Goal: Entertainment & Leisure: Consume media (video, audio)

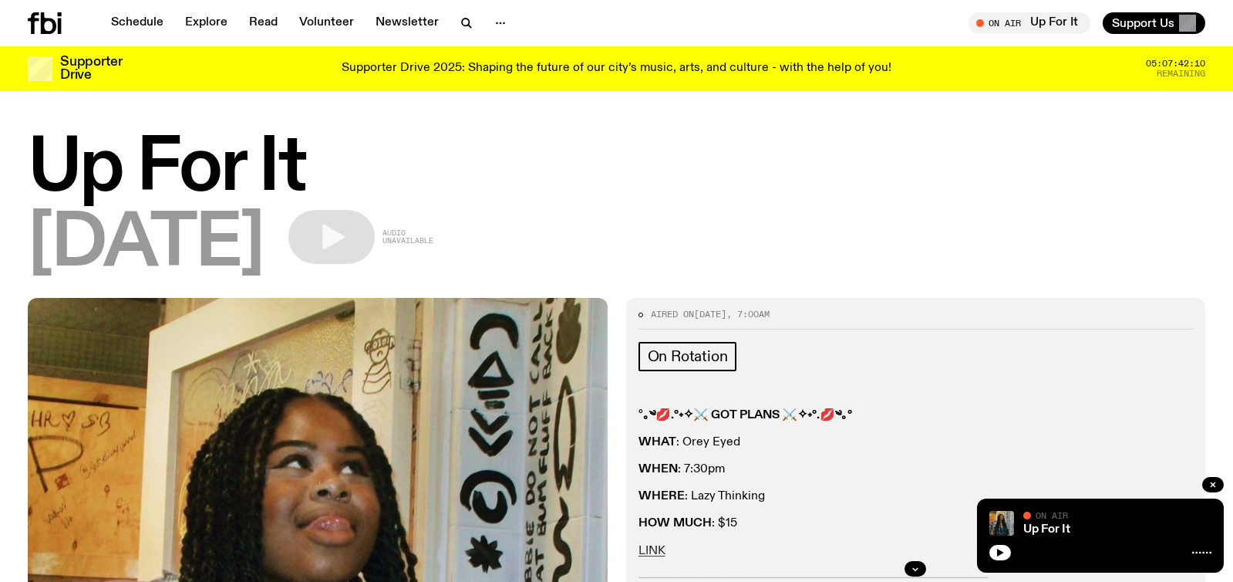
scroll to position [994, 0]
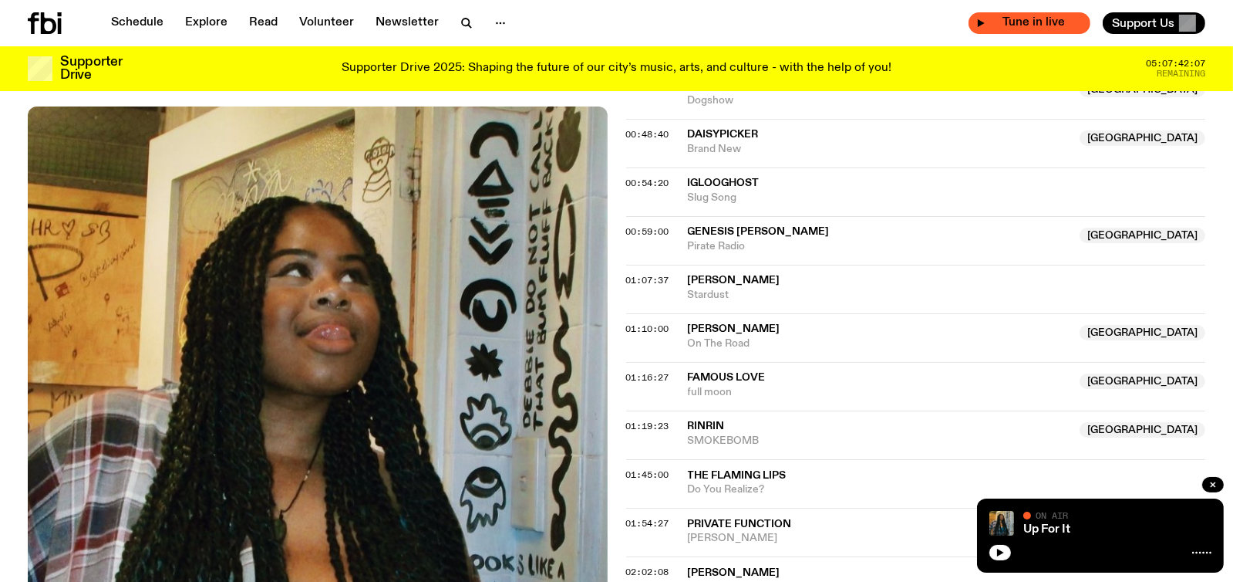
click at [1033, 24] on span "Tune in live" at bounding box center [1034, 23] width 97 height 12
click at [1031, 23] on span "Tune in live" at bounding box center [1034, 23] width 97 height 12
click at [1059, 20] on span "Tune in live" at bounding box center [1034, 23] width 97 height 12
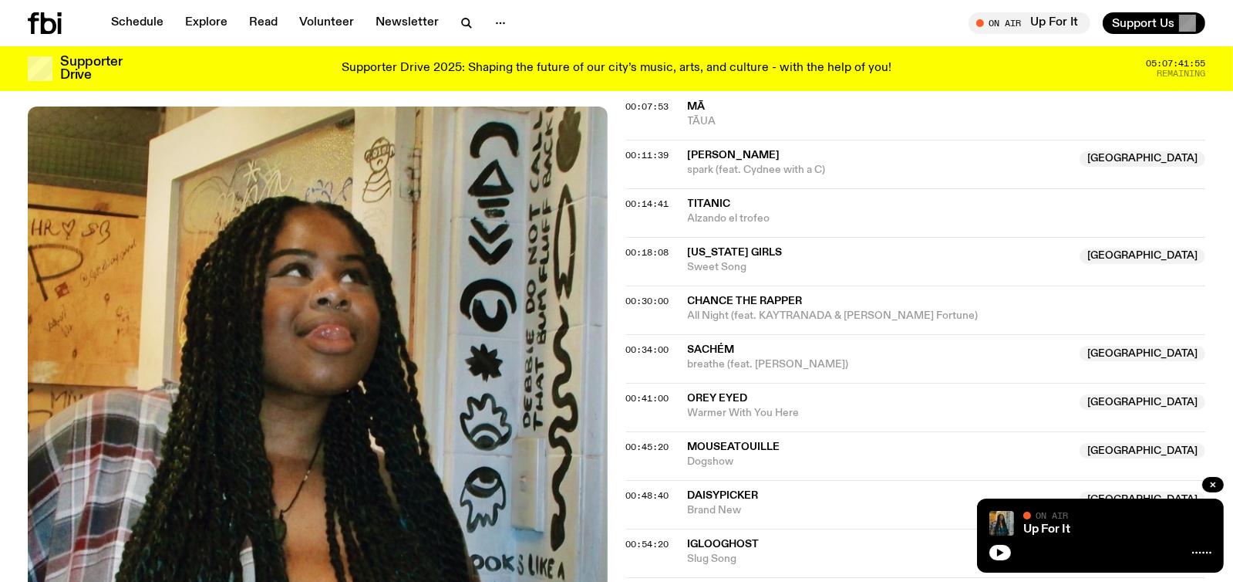
scroll to position [609, 0]
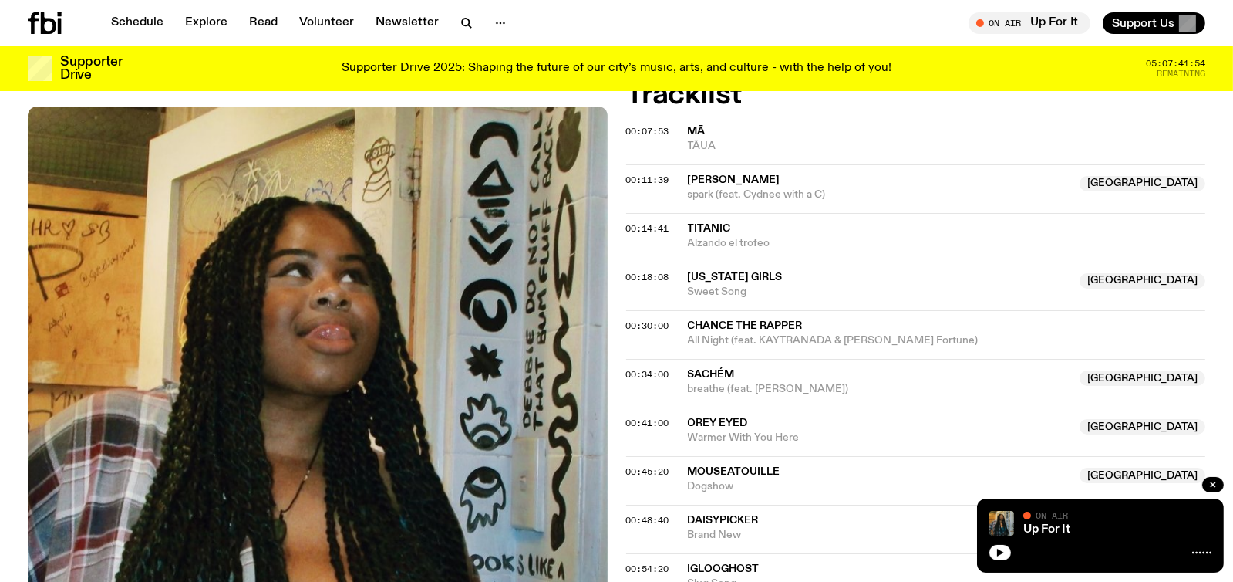
click at [56, 24] on icon at bounding box center [45, 23] width 34 height 22
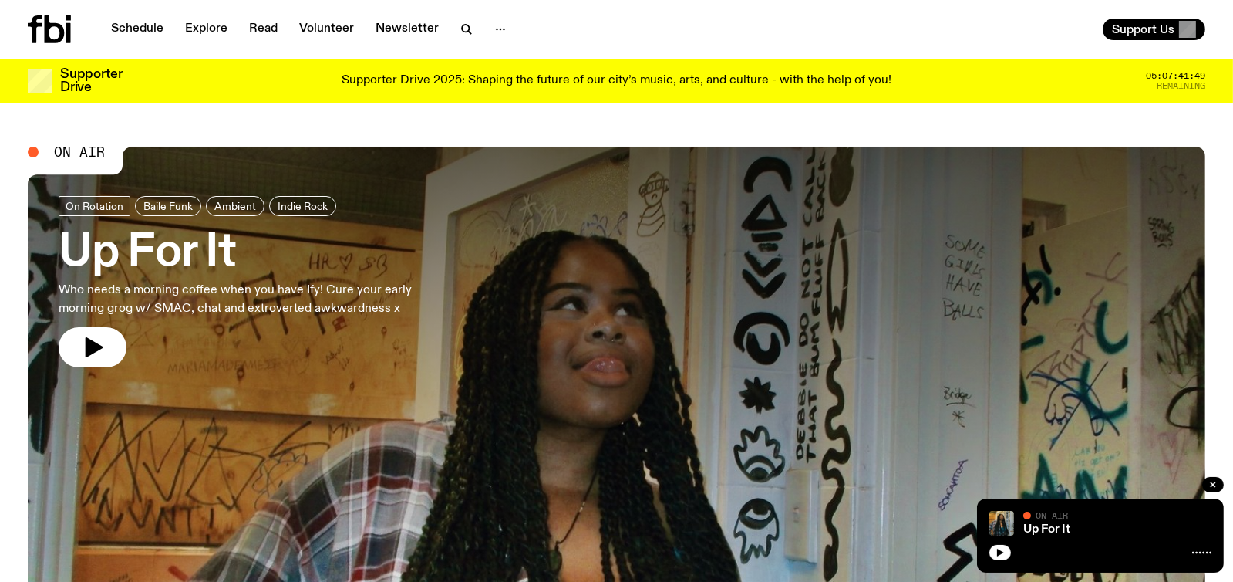
click at [70, 151] on span "On Air" at bounding box center [79, 152] width 51 height 14
click at [137, 30] on link "Schedule" at bounding box center [137, 30] width 71 height 22
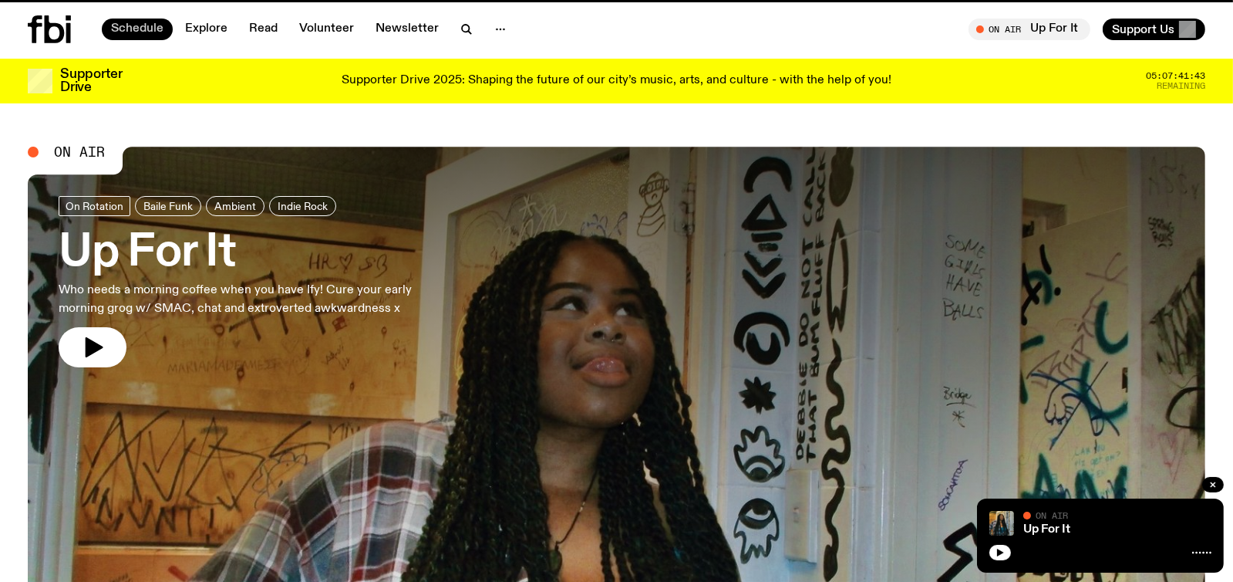
click at [139, 24] on link "Schedule" at bounding box center [137, 30] width 71 height 22
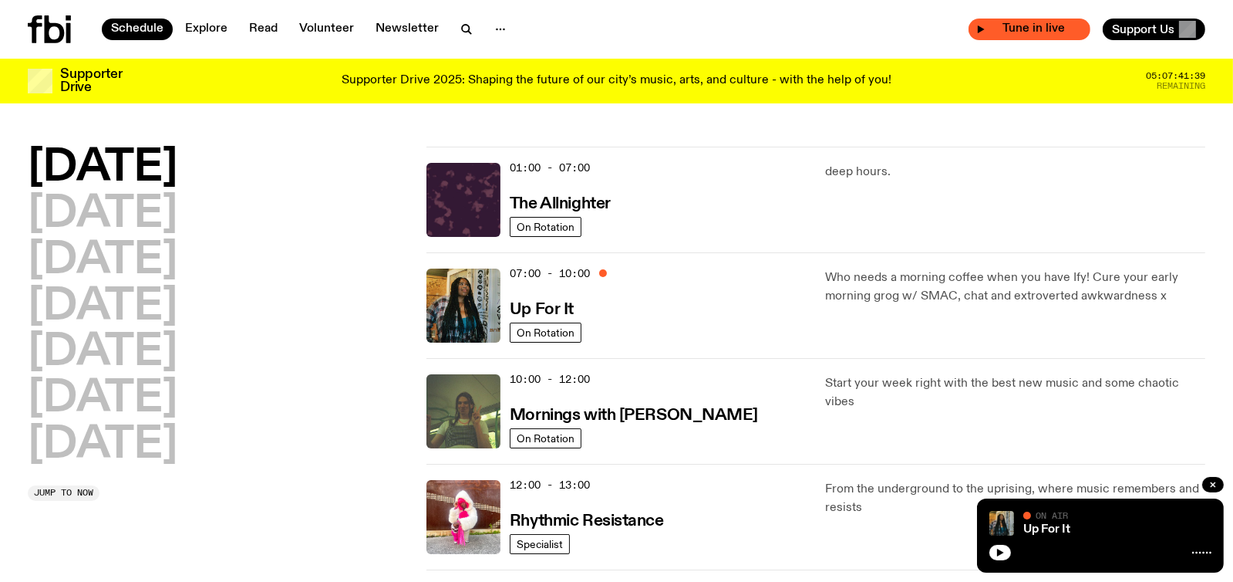
click at [979, 25] on icon "button" at bounding box center [981, 29] width 9 height 9
click at [1210, 480] on icon "button" at bounding box center [1213, 484] width 9 height 9
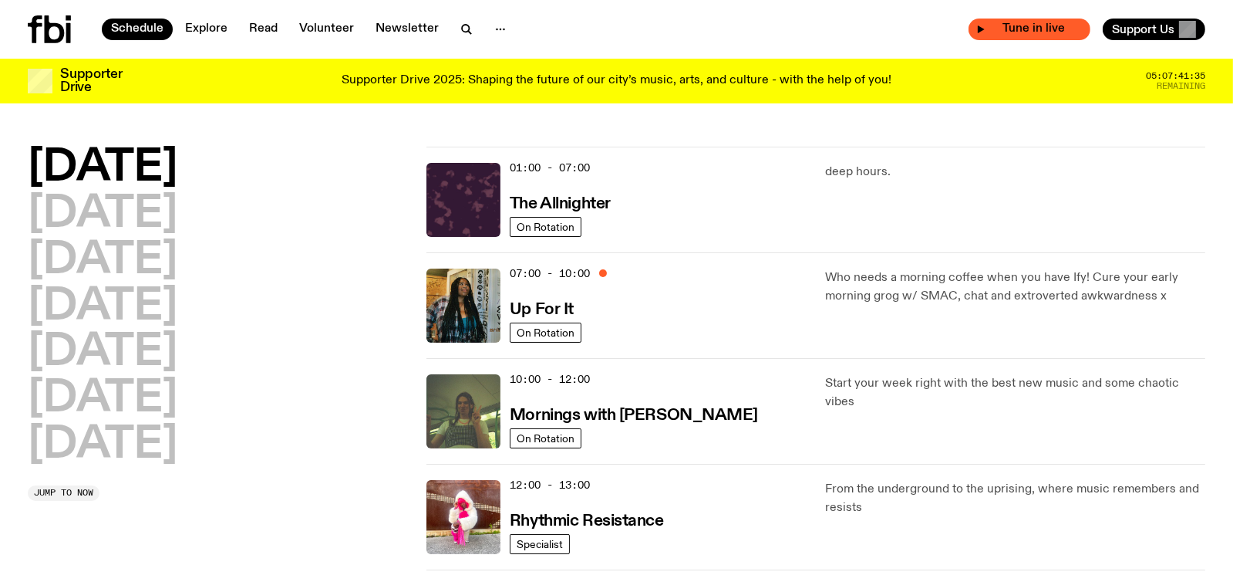
click at [1006, 29] on span "Tune in live" at bounding box center [1034, 29] width 97 height 12
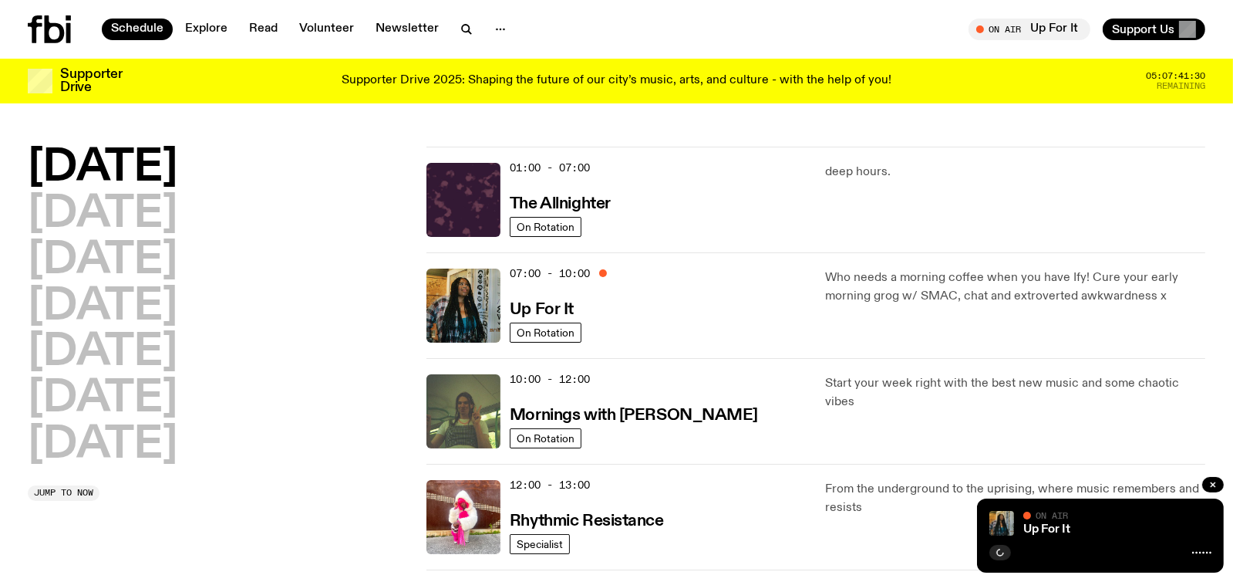
drag, startPoint x: 884, startPoint y: 422, endPoint x: 891, endPoint y: 426, distance: 7.9
click at [884, 422] on div "Start your week right with the best new music and some chaotic vibes" at bounding box center [1015, 411] width 380 height 74
